Goal: Transaction & Acquisition: Purchase product/service

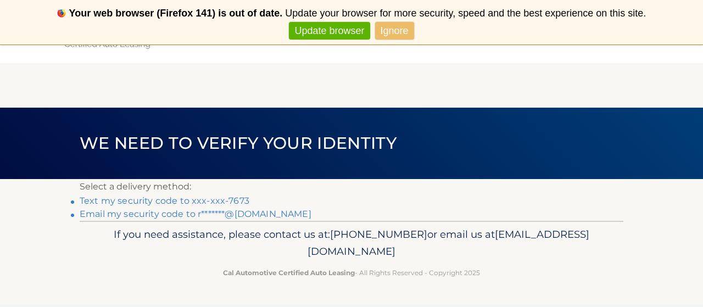
click at [236, 202] on link "Text my security code to xxx-xxx-7673" at bounding box center [165, 201] width 170 height 10
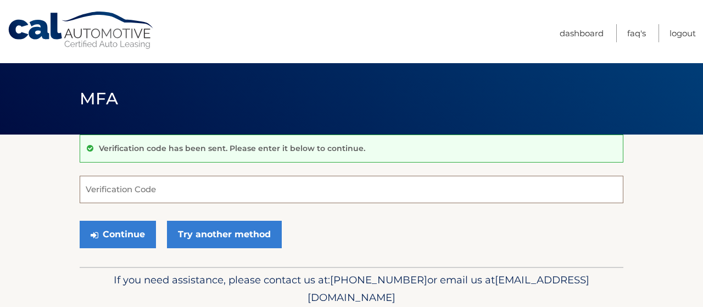
click at [194, 195] on input "Verification Code" at bounding box center [352, 189] width 544 height 27
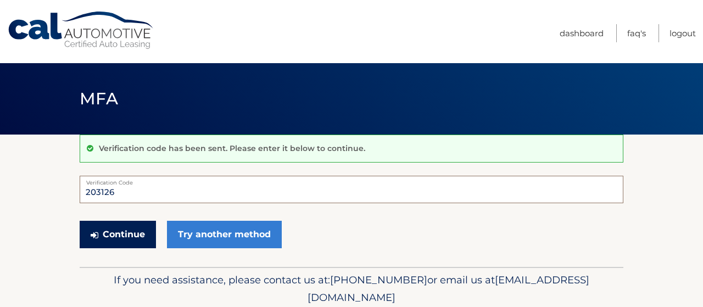
type input "203126"
click at [133, 233] on button "Continue" at bounding box center [118, 234] width 76 height 27
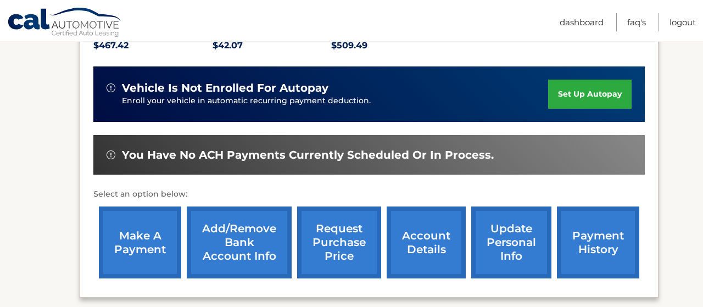
scroll to position [286, 0]
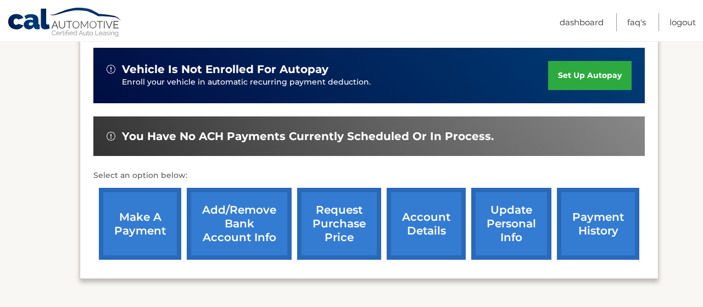
click at [135, 238] on link "make a payment" at bounding box center [140, 224] width 82 height 72
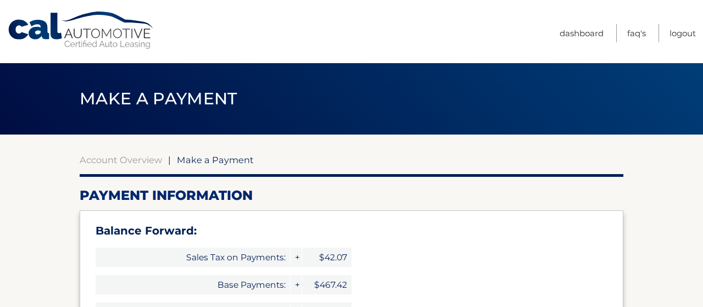
select select "OTRjNGFiOTktNTcxMC00ZjZiLWI3OWEtNzA2ZDBjZTE4MGY0"
click at [217, 160] on span "Make a Payment" at bounding box center [215, 159] width 77 height 11
click at [196, 164] on span "Make a Payment" at bounding box center [215, 159] width 77 height 11
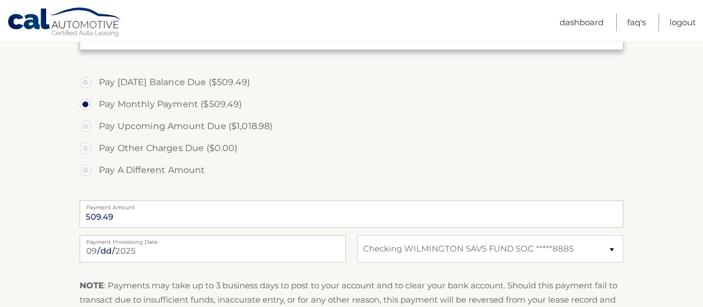
scroll to position [400, 0]
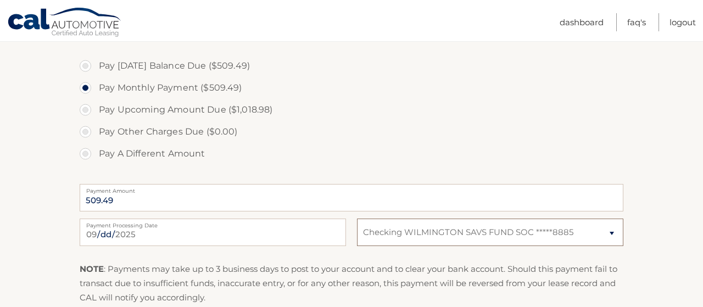
click at [357, 219] on select "Select Bank Account Checking WILMINGTON SAVS FUND SOC *****8885" at bounding box center [490, 232] width 266 height 27
click at [610, 232] on select "Select Bank Account Checking WILMINGTON SAVS FUND SOC *****8885" at bounding box center [490, 232] width 266 height 27
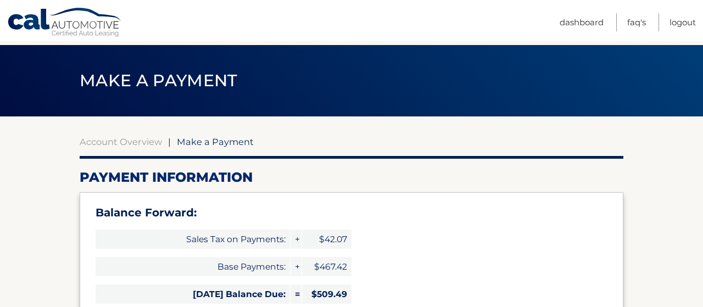
scroll to position [0, 0]
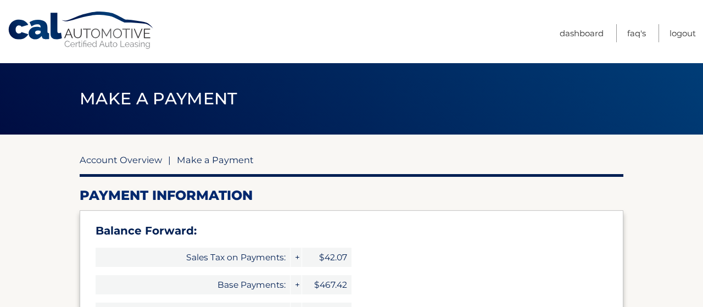
click at [144, 158] on link "Account Overview" at bounding box center [121, 159] width 82 height 11
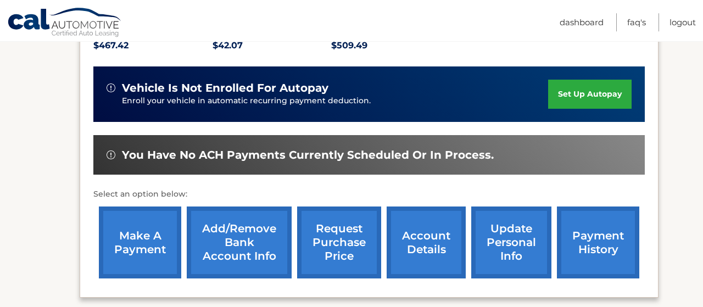
scroll to position [286, 0]
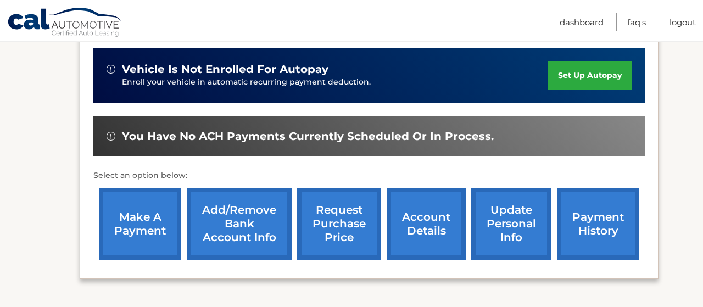
drag, startPoint x: 234, startPoint y: 254, endPoint x: 231, endPoint y: 249, distance: 6.3
click at [233, 253] on link "Add/Remove bank account info" at bounding box center [239, 224] width 105 height 72
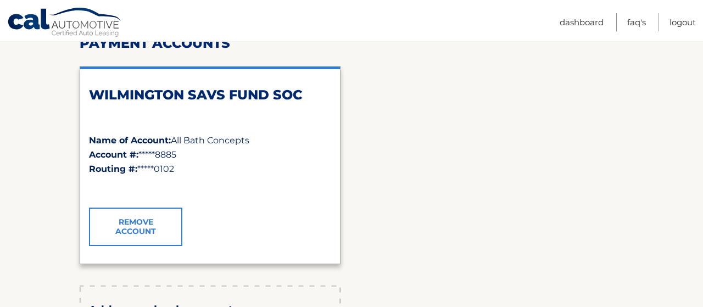
scroll to position [171, 0]
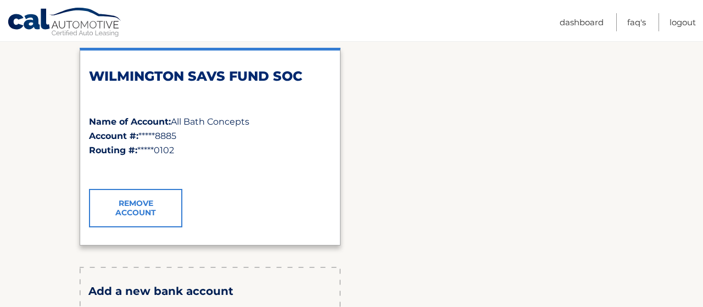
click at [137, 208] on link "Remove Account" at bounding box center [135, 208] width 93 height 38
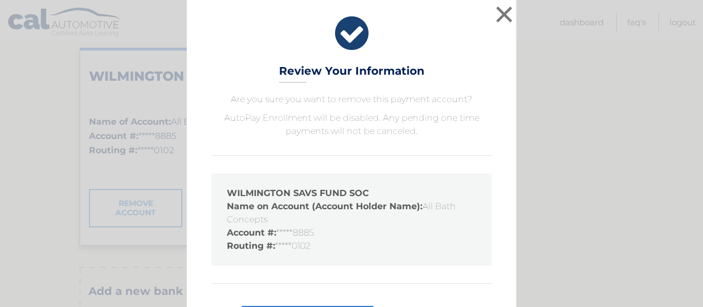
scroll to position [47, 0]
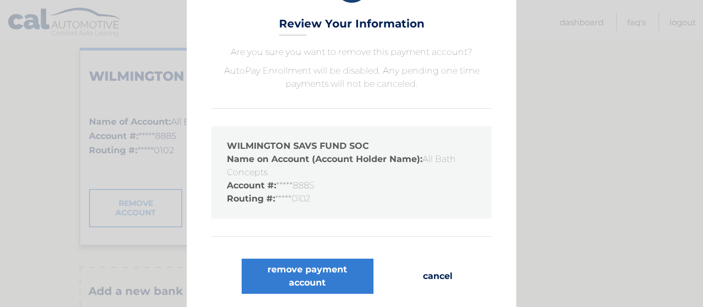
click at [434, 276] on button "cancel" at bounding box center [437, 276] width 47 height 35
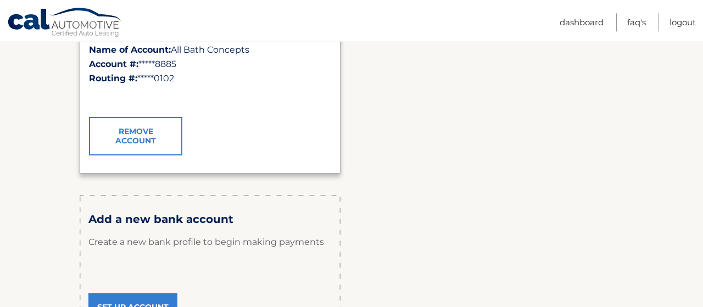
scroll to position [286, 0]
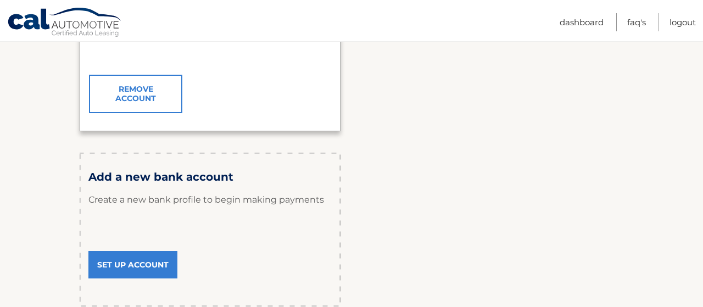
click at [149, 264] on link "Set Up Account" at bounding box center [132, 264] width 89 height 27
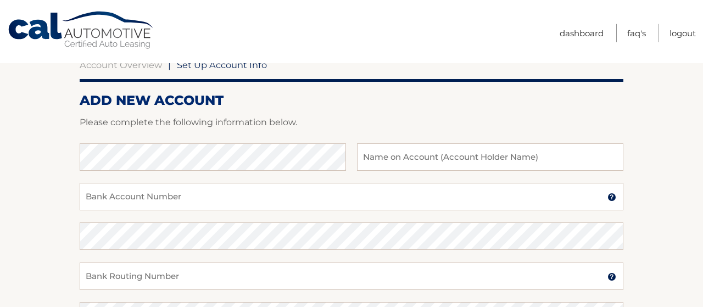
scroll to position [114, 0]
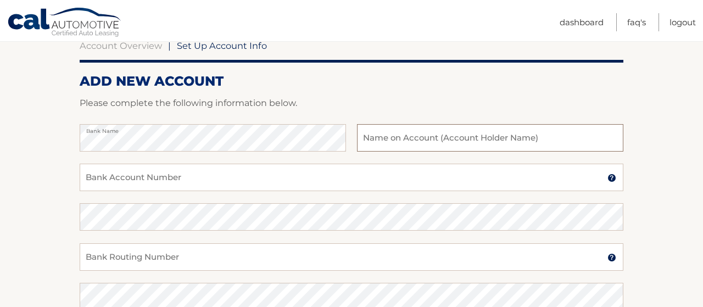
click at [417, 139] on input "text" at bounding box center [490, 137] width 266 height 27
type input "[PERSON_NAME]"
click at [222, 184] on input "Bank Account Number" at bounding box center [352, 177] width 544 height 27
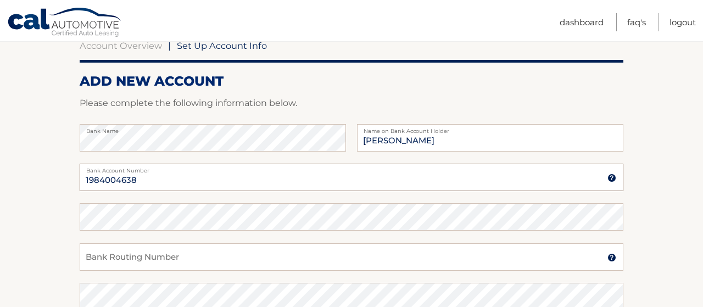
type input "1984004638"
click at [187, 262] on input "Bank Routing Number" at bounding box center [352, 256] width 544 height 27
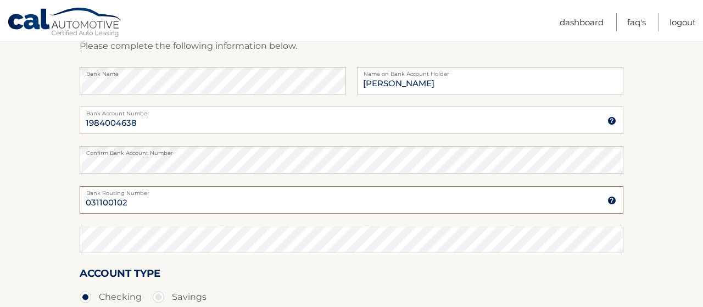
type input "031100102"
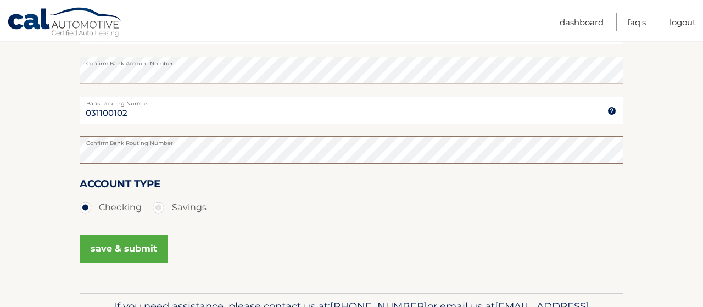
scroll to position [286, 0]
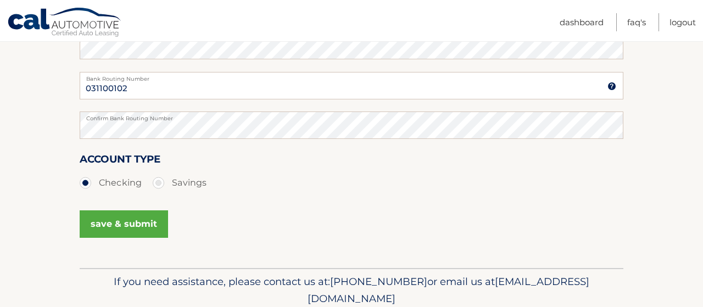
click at [118, 220] on button "save & submit" at bounding box center [124, 223] width 88 height 27
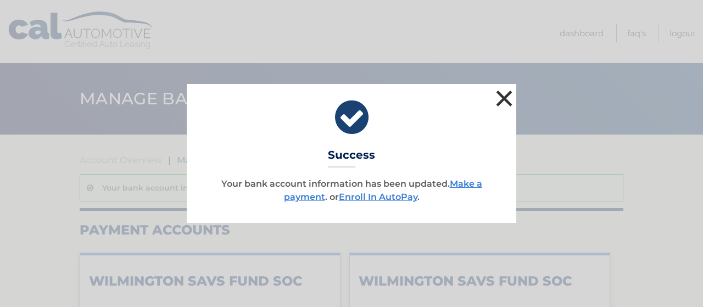
click at [506, 94] on button "×" at bounding box center [504, 98] width 22 height 22
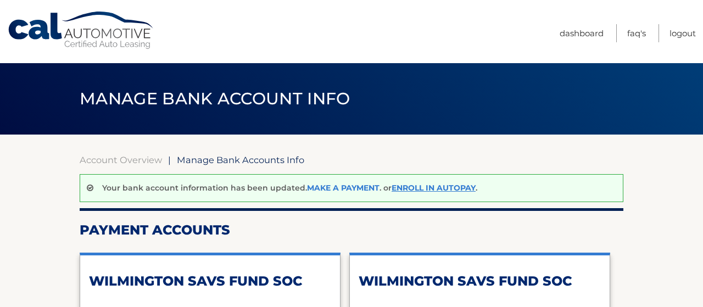
click at [333, 185] on link "Make a payment" at bounding box center [343, 188] width 72 height 10
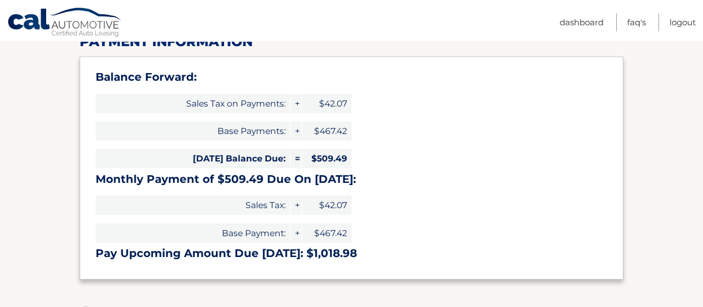
scroll to position [171, 0]
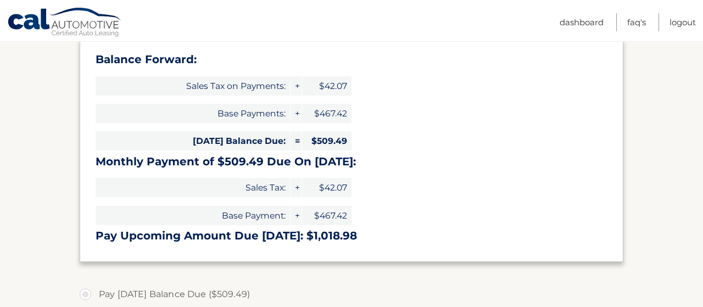
click at [89, 293] on label "Pay [DATE] Balance Due ($509.49)" at bounding box center [352, 294] width 544 height 22
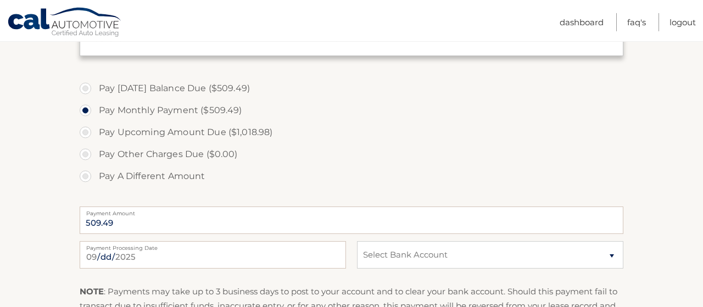
scroll to position [400, 0]
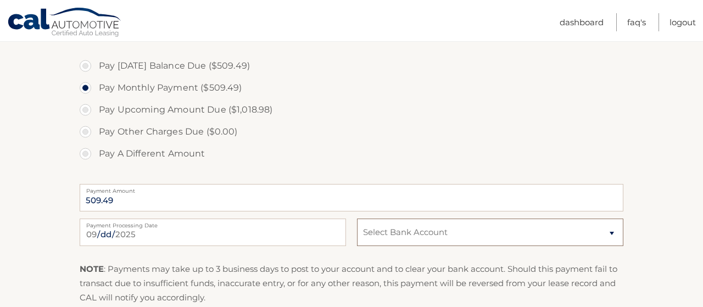
click at [357, 219] on select "Select Bank Account Checking WILMINGTON SAVS FUND SOC *****4638 Checking WILMIN…" at bounding box center [490, 232] width 266 height 27
select select "ZWYwZTBkYTEtNTJkNy00NjU2LWIyNTAtZmY4MmU2OWVlMDU3"
click option "Checking WILMINGTON SAVS FUND SOC *****4638" at bounding box center [0, 0] width 0 height 0
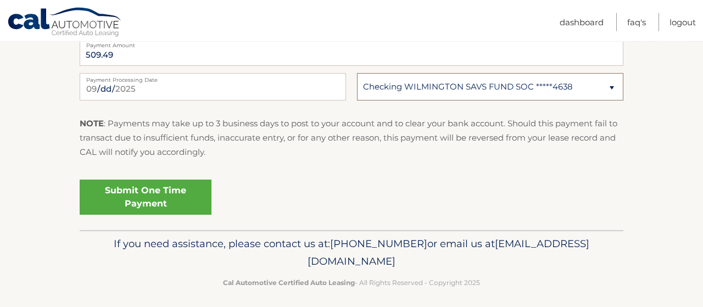
scroll to position [551, 0]
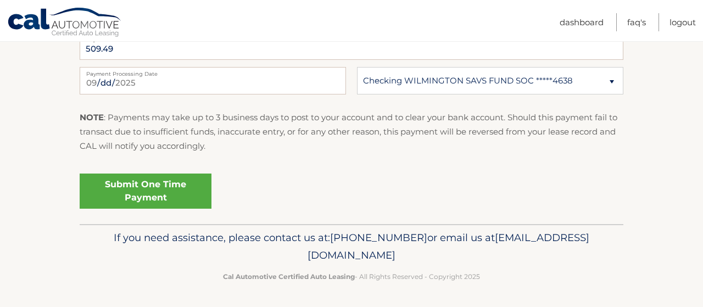
drag, startPoint x: 141, startPoint y: 191, endPoint x: 141, endPoint y: 199, distance: 7.7
click at [141, 199] on link "Submit One Time Payment" at bounding box center [146, 191] width 132 height 35
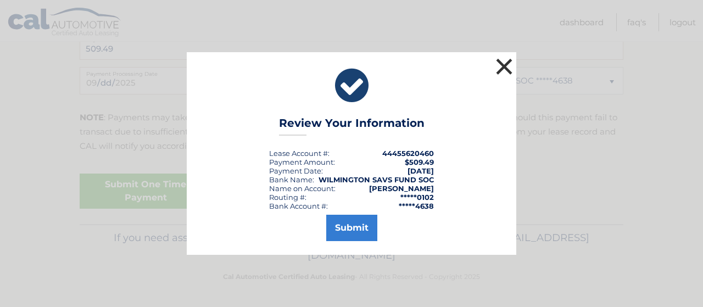
click at [506, 63] on button "×" at bounding box center [504, 66] width 22 height 22
